Goal: Find specific page/section: Find specific page/section

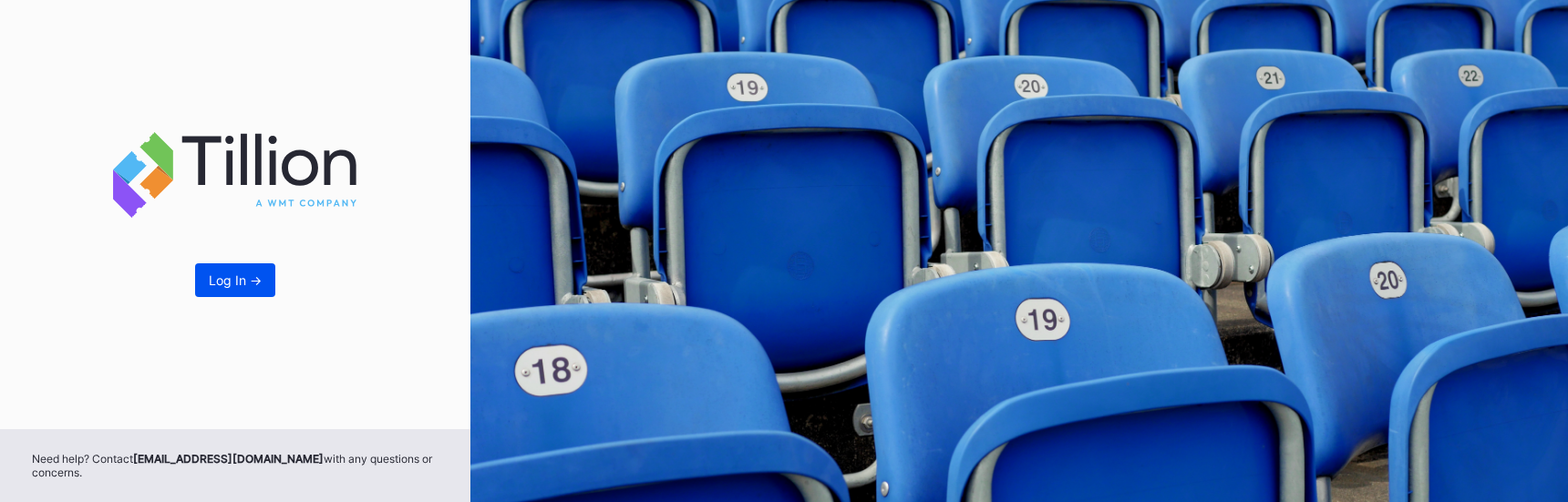
click at [223, 271] on button "Log In ->" at bounding box center [236, 280] width 80 height 34
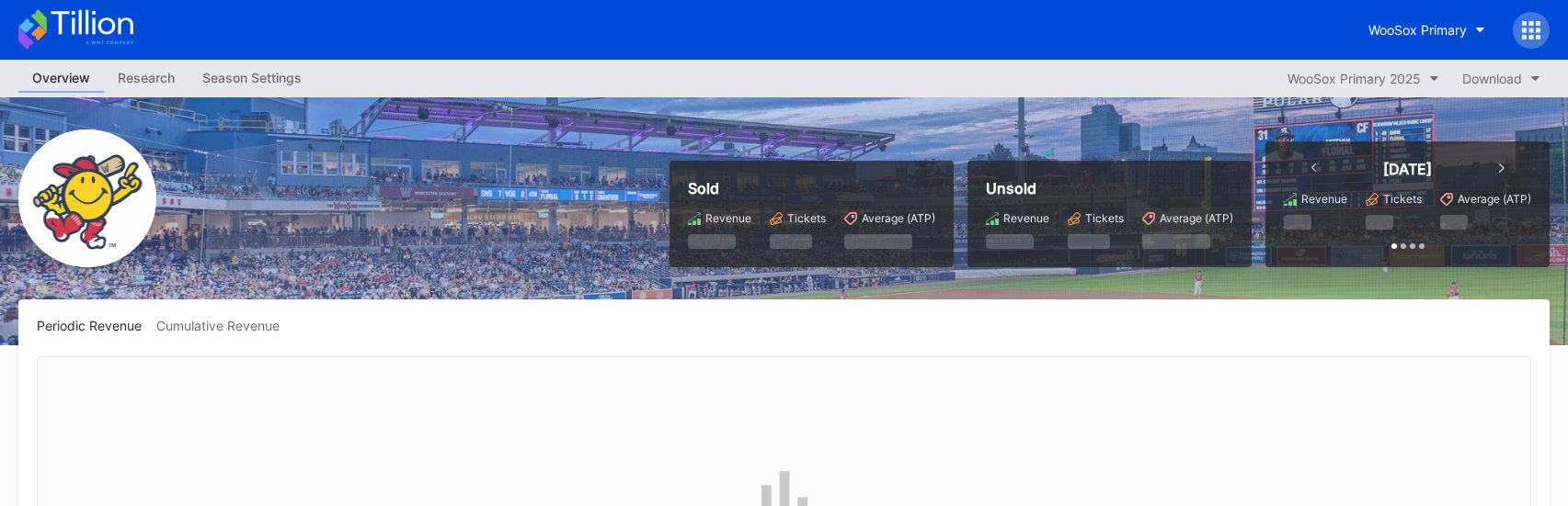
scroll to position [1434, 0]
click at [1388, 28] on div "WooSox Primary" at bounding box center [1417, 30] width 99 height 15
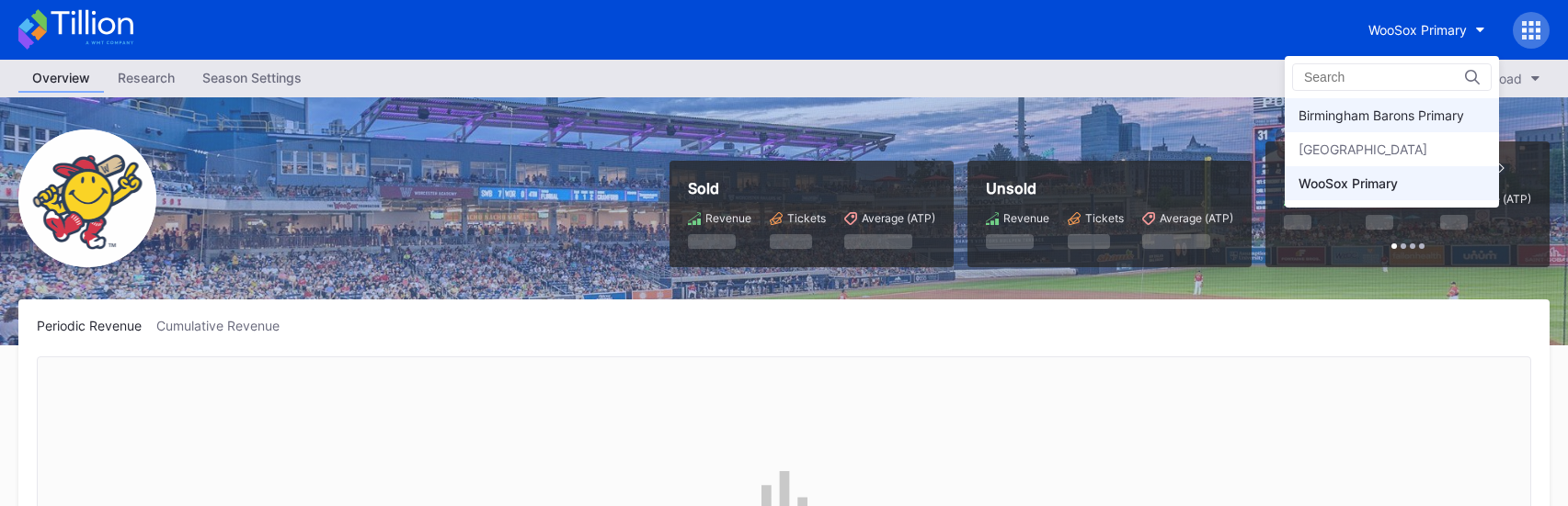
click at [1335, 111] on div "Birmingham Barons Primary" at bounding box center [1381, 115] width 165 height 15
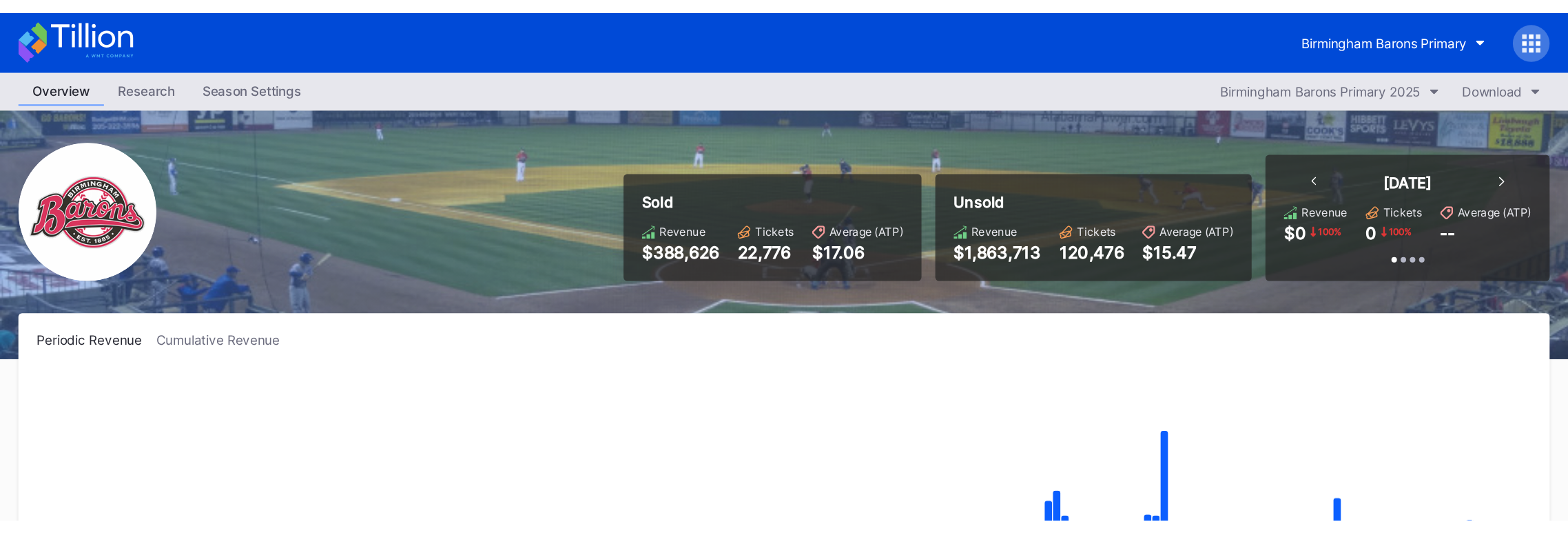
scroll to position [1075, 0]
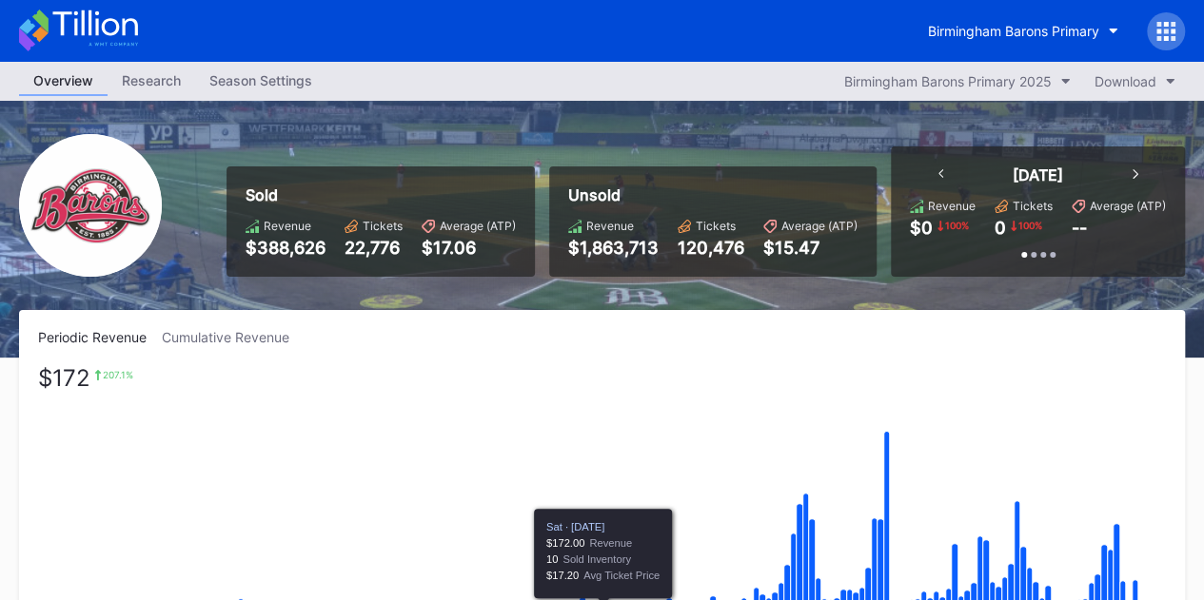
click at [596, 459] on rect "Chart title" at bounding box center [601, 511] width 1127 height 285
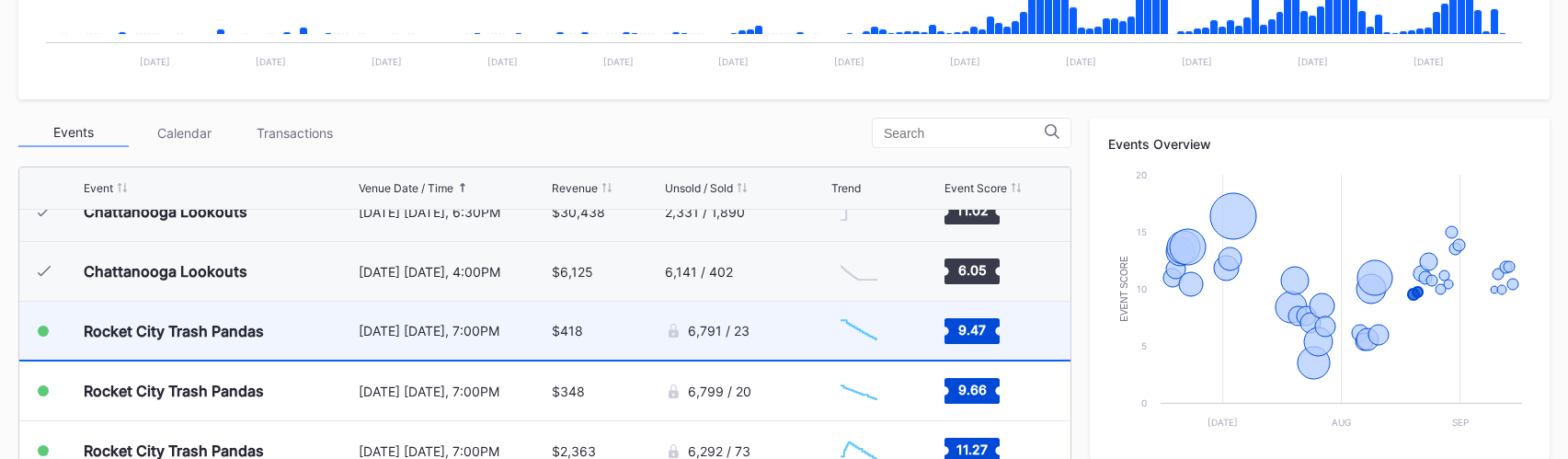
scroll to position [1250, 0]
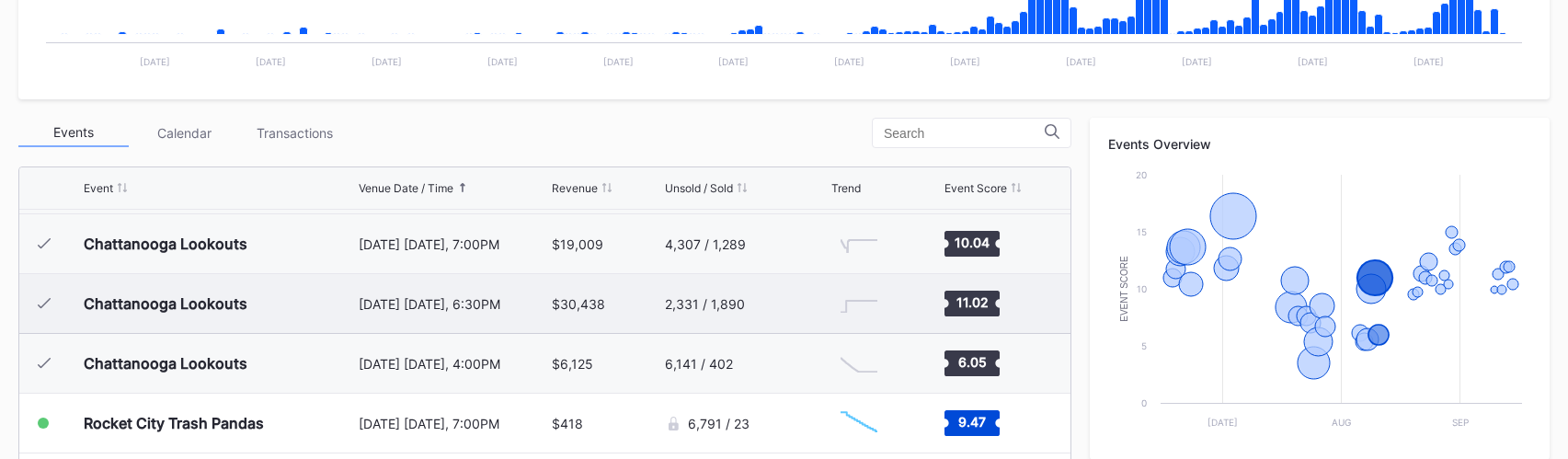
click at [474, 313] on div "[DATE] [DATE], 6:30PM" at bounding box center [453, 303] width 189 height 59
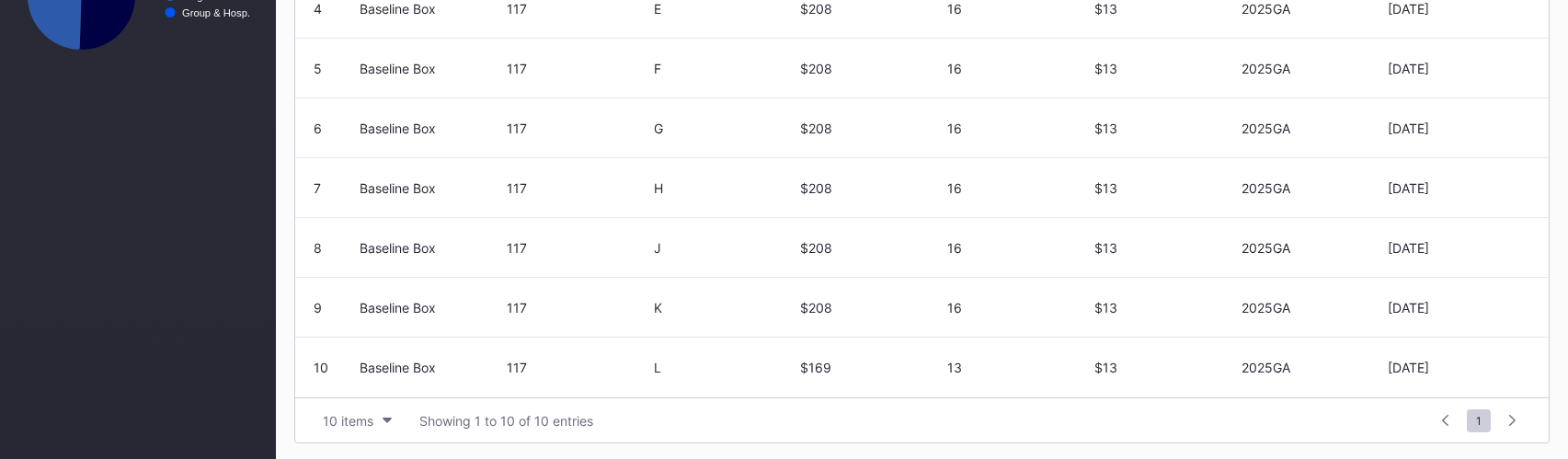
scroll to position [915, 0]
click at [383, 416] on icon "button" at bounding box center [387, 418] width 10 height 6
click at [379, 378] on div "200 items" at bounding box center [357, 372] width 60 height 15
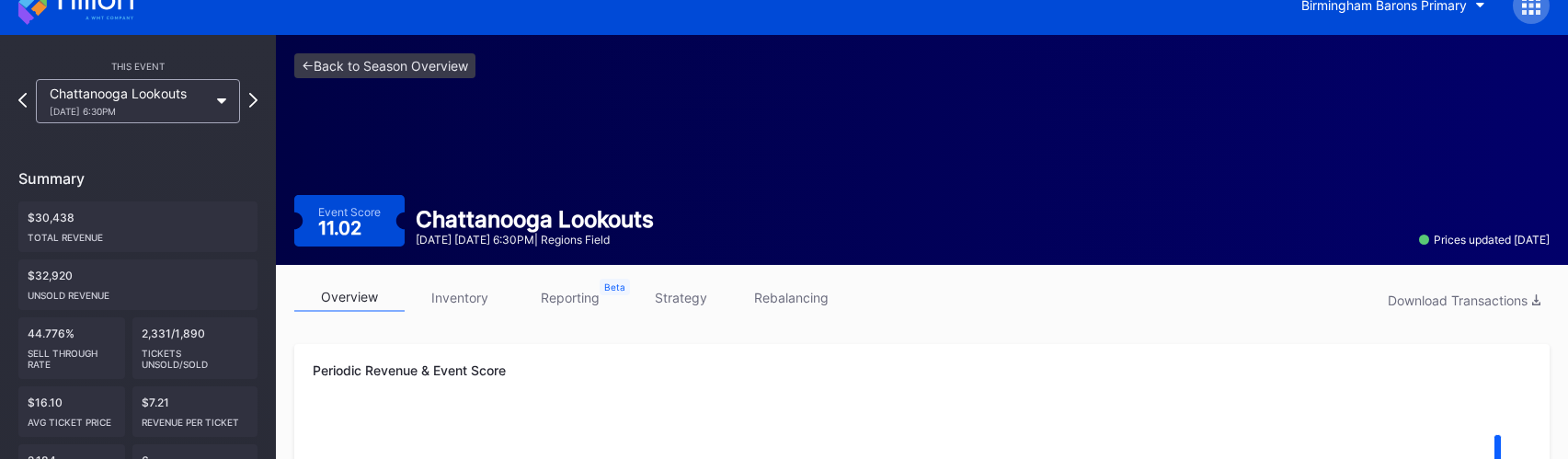
scroll to position [0, 0]
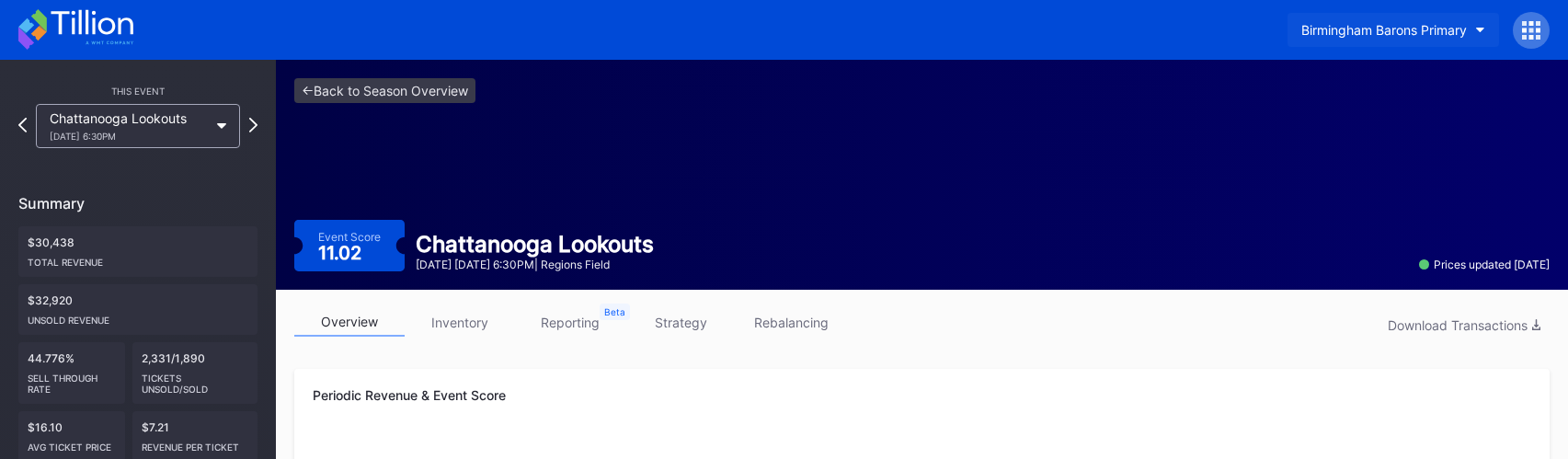
click at [1396, 33] on div "Birmingham Barons Primary" at bounding box center [1383, 30] width 165 height 15
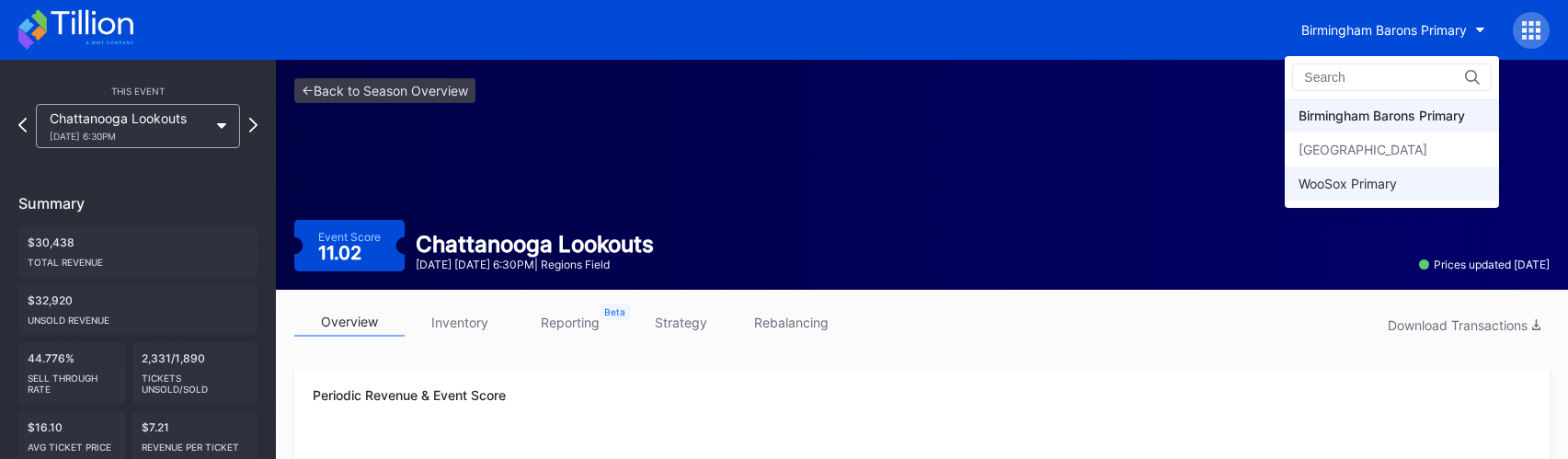
click at [1360, 177] on div "WooSox Primary" at bounding box center [1348, 184] width 99 height 15
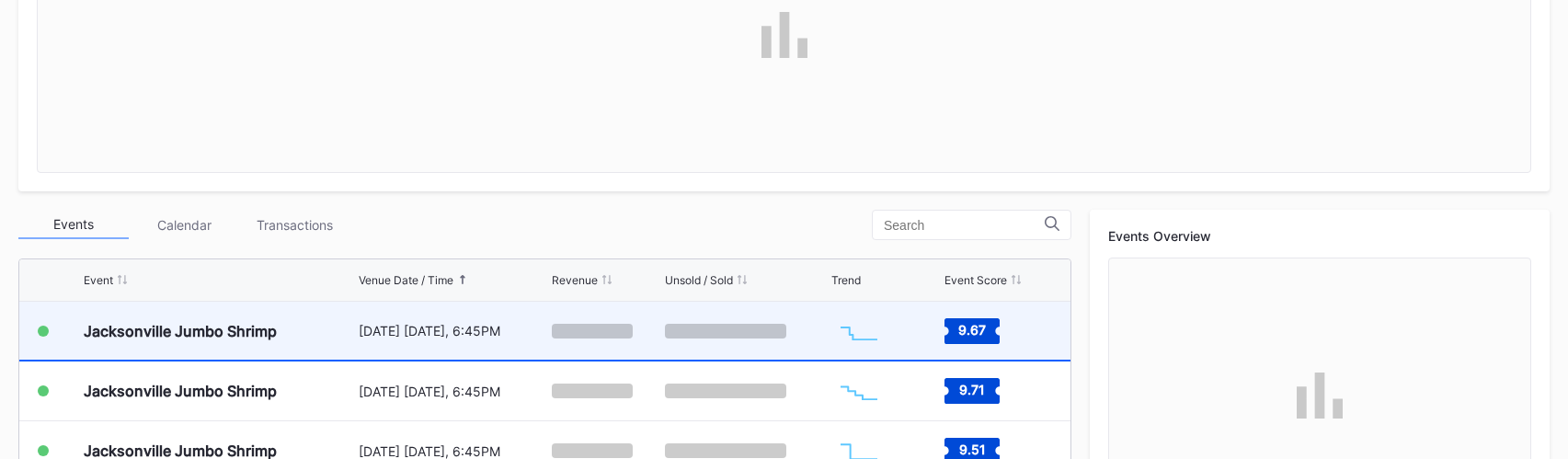
scroll to position [1250, 0]
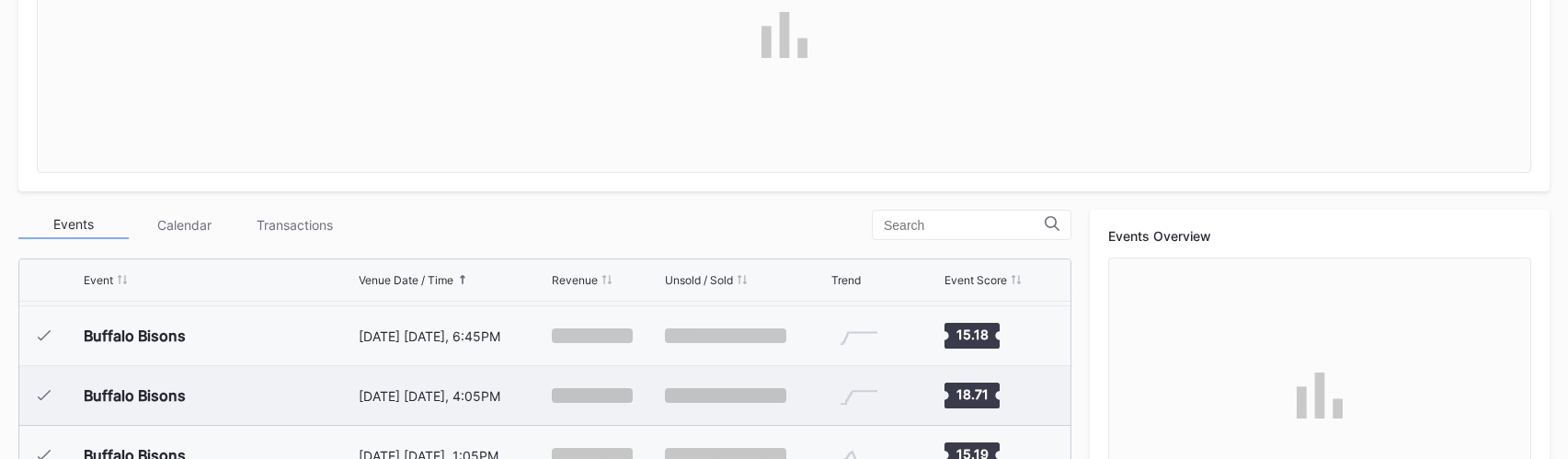
click at [471, 393] on div "[DATE] [DATE], 4:05PM" at bounding box center [453, 396] width 189 height 15
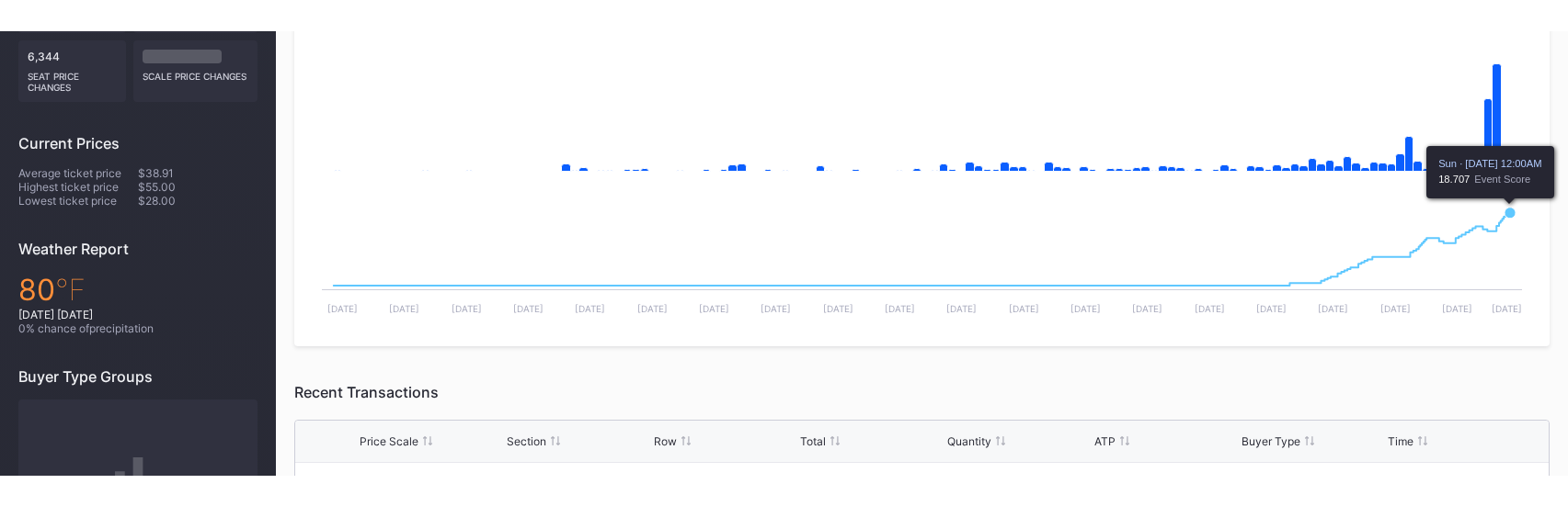
scroll to position [458, 0]
